Goal: Find specific page/section: Find specific page/section

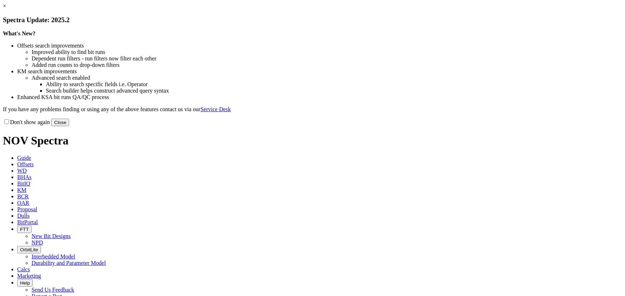
click at [69, 126] on button "Close" at bounding box center [60, 123] width 18 height 8
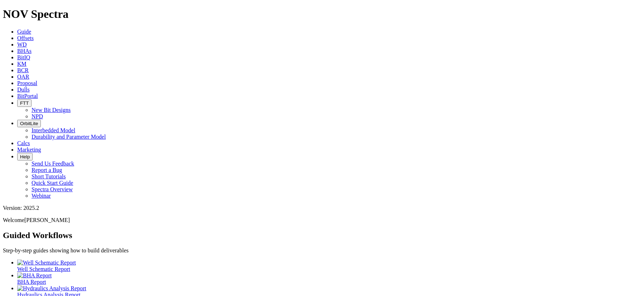
click at [30, 87] on link "Dulls" at bounding box center [23, 90] width 13 height 6
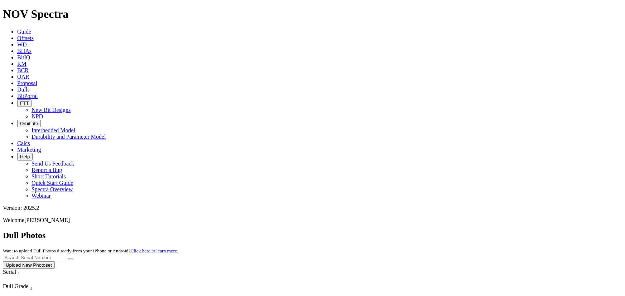
click at [66, 254] on input "text" at bounding box center [34, 258] width 63 height 8
type input "A319086"
click at [55, 262] on button "Upload New Photoset" at bounding box center [29, 266] width 52 height 8
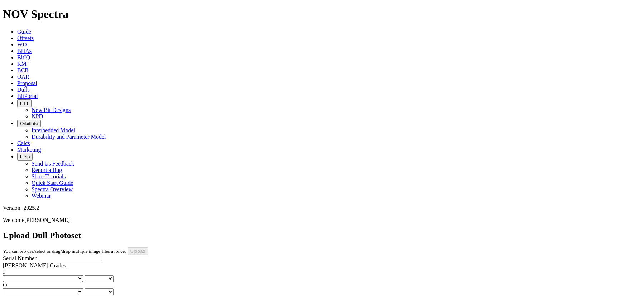
click at [30, 87] on link "Dulls" at bounding box center [23, 90] width 13 height 6
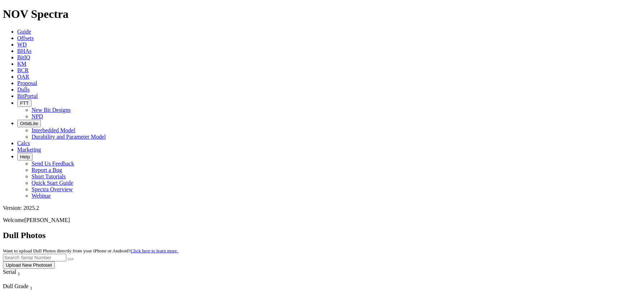
click at [66, 254] on input "text" at bounding box center [34, 258] width 63 height 8
type input "A319086"
click at [73, 258] on button "submit" at bounding box center [71, 259] width 6 height 2
